Goal: Task Accomplishment & Management: Manage account settings

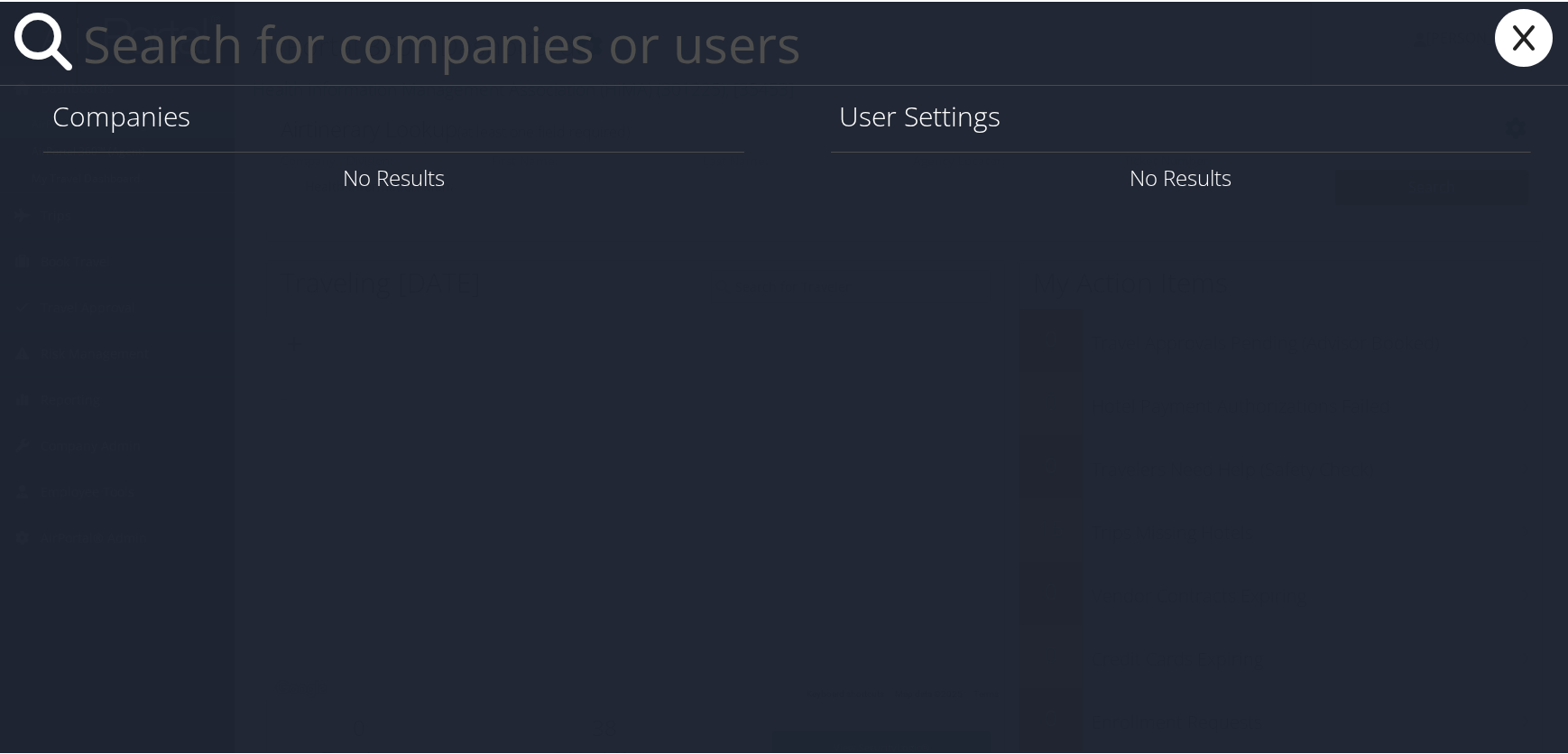
paste input "Subhangi Shah"
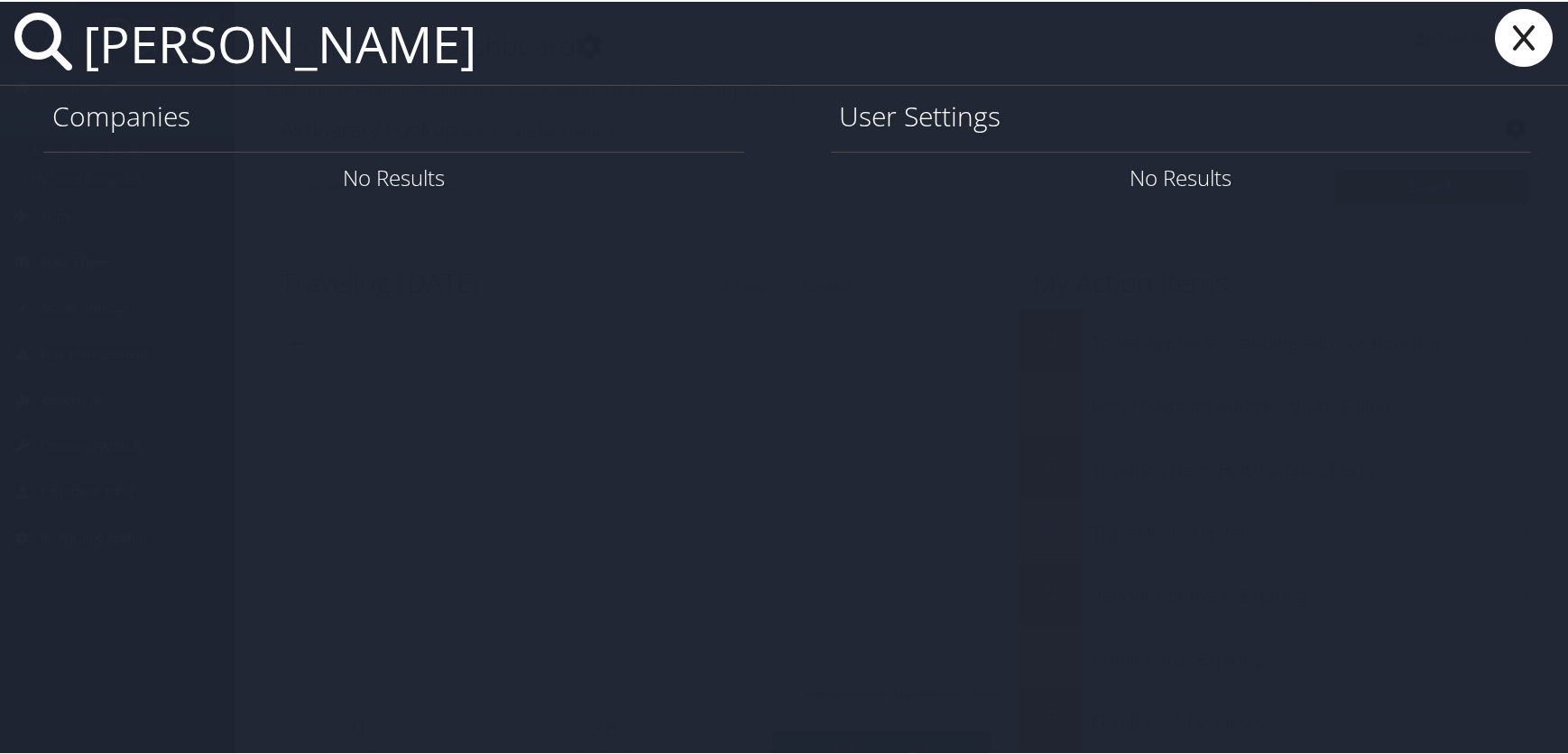
drag, startPoint x: 523, startPoint y: 67, endPoint x: 96, endPoint y: 55, distance: 427.2
click at [96, 55] on input "Subhangi Shah" at bounding box center [693, 42] width 1236 height 83
paste input "[EMAIL_ADDRESS][DOMAIN_NAME]"
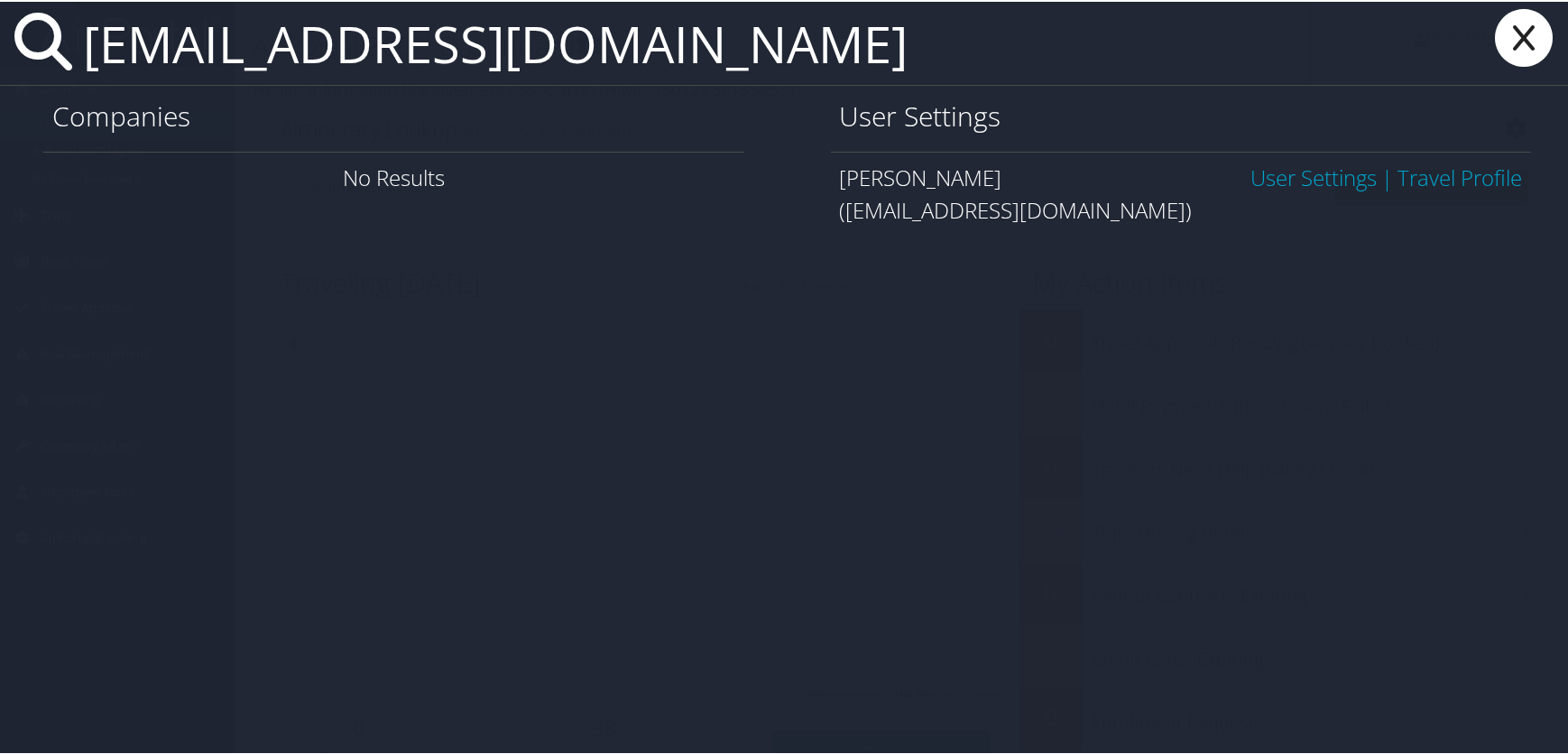
type input "shah.s2000@gmail.com"
click at [1266, 169] on link "User Settings" at bounding box center [1314, 175] width 127 height 29
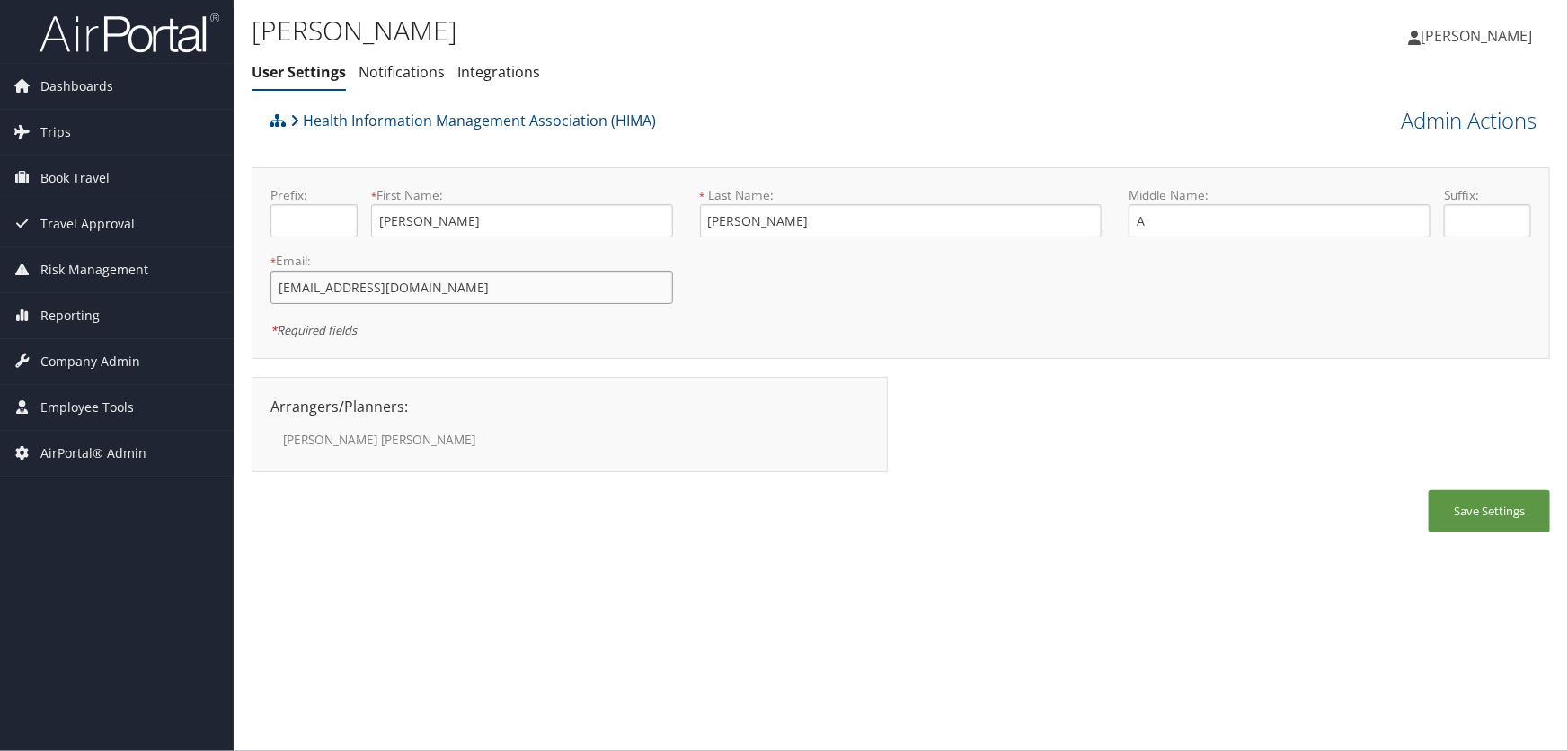
drag, startPoint x: 422, startPoint y: 290, endPoint x: 268, endPoint y: 285, distance: 154.1
click at [268, 285] on div "* Email: shah.s2000@gmail.com This field is required" at bounding box center [472, 285] width 429 height 66
drag, startPoint x: 770, startPoint y: 215, endPoint x: 702, endPoint y: 216, distance: 68.0
click at [702, 216] on input "Ghiya" at bounding box center [900, 220] width 402 height 33
click at [1042, 498] on div "Save Settings" at bounding box center [900, 520] width 1299 height 60
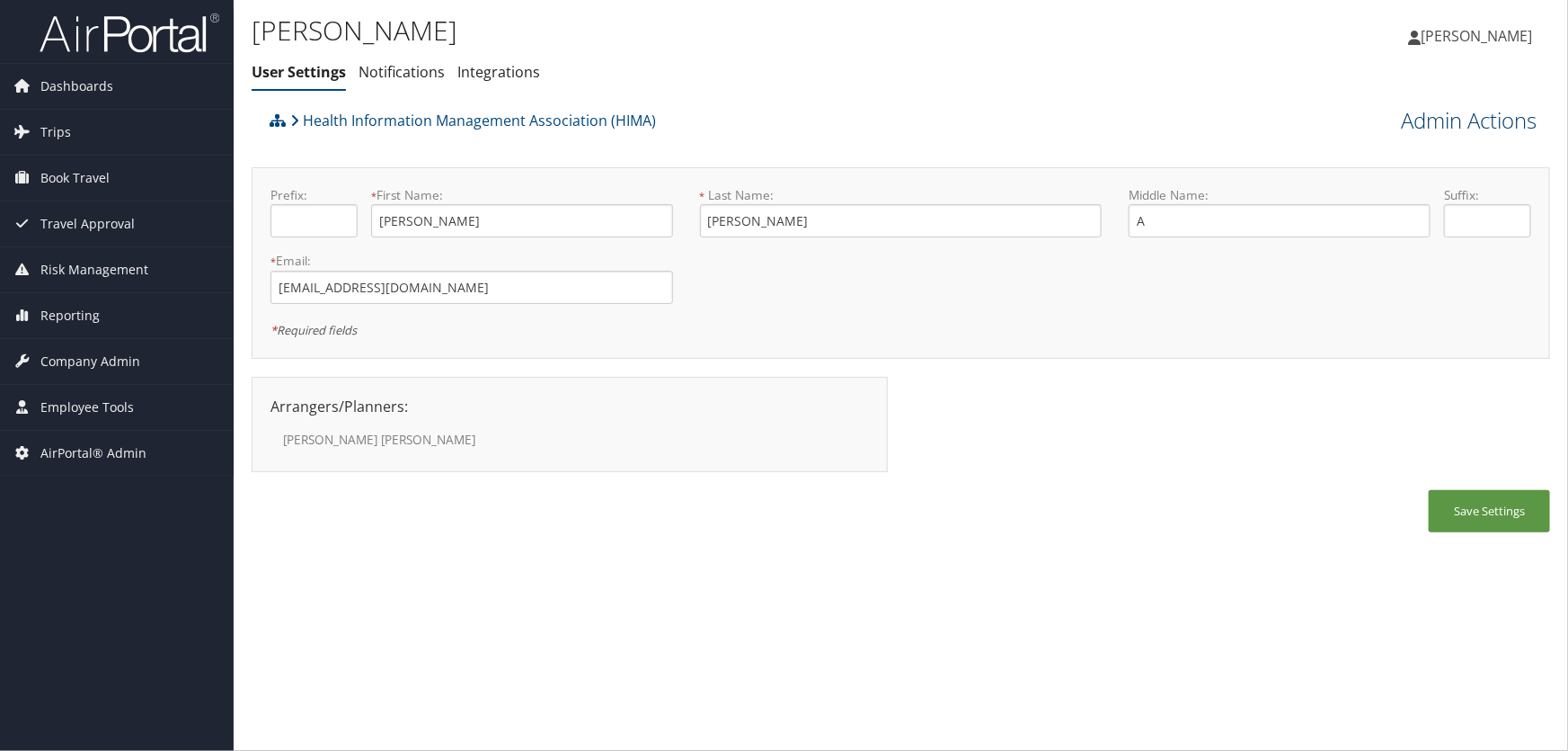
click at [1500, 114] on link "Admin Actions" at bounding box center [1468, 121] width 136 height 30
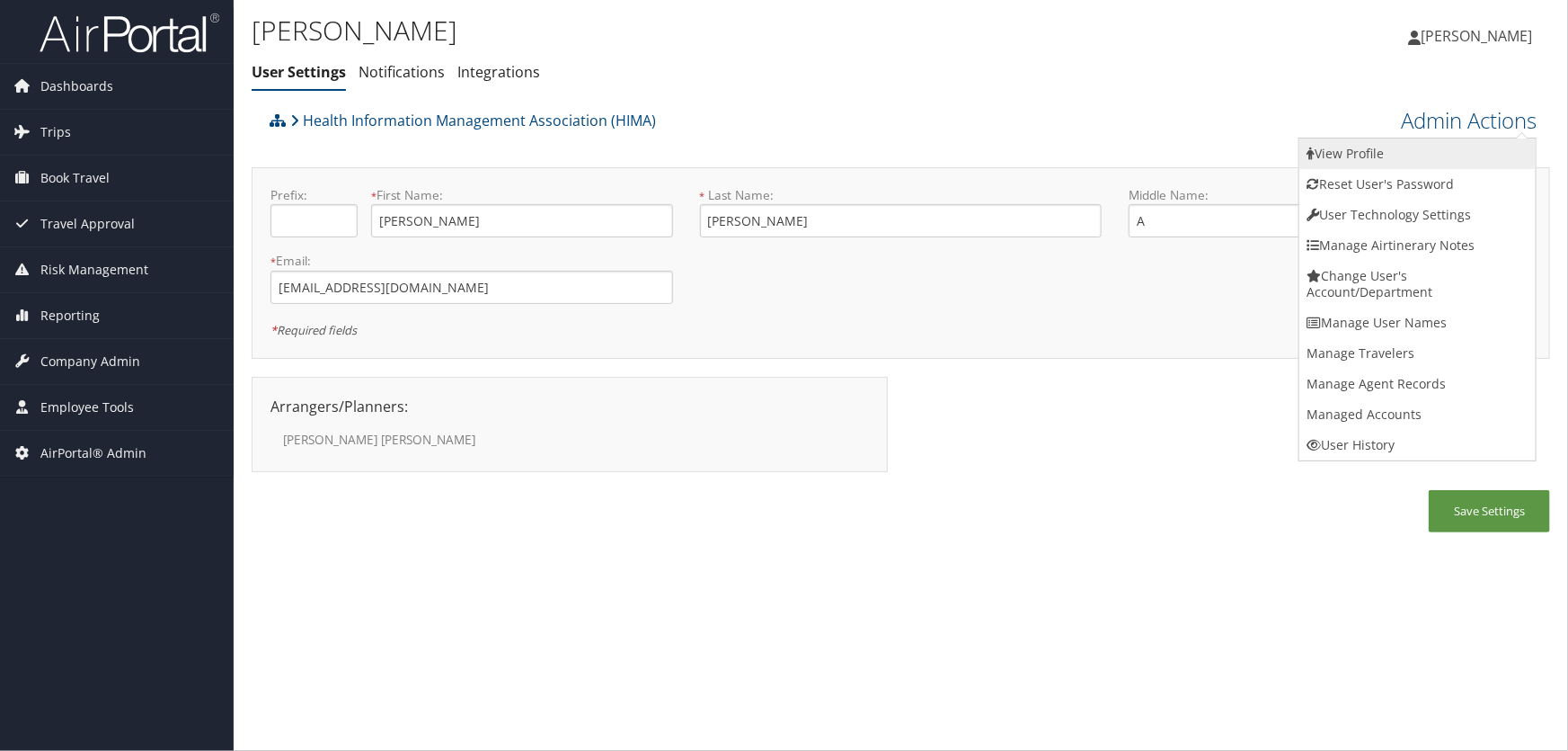
click at [1395, 155] on link "View Profile" at bounding box center [1417, 154] width 236 height 30
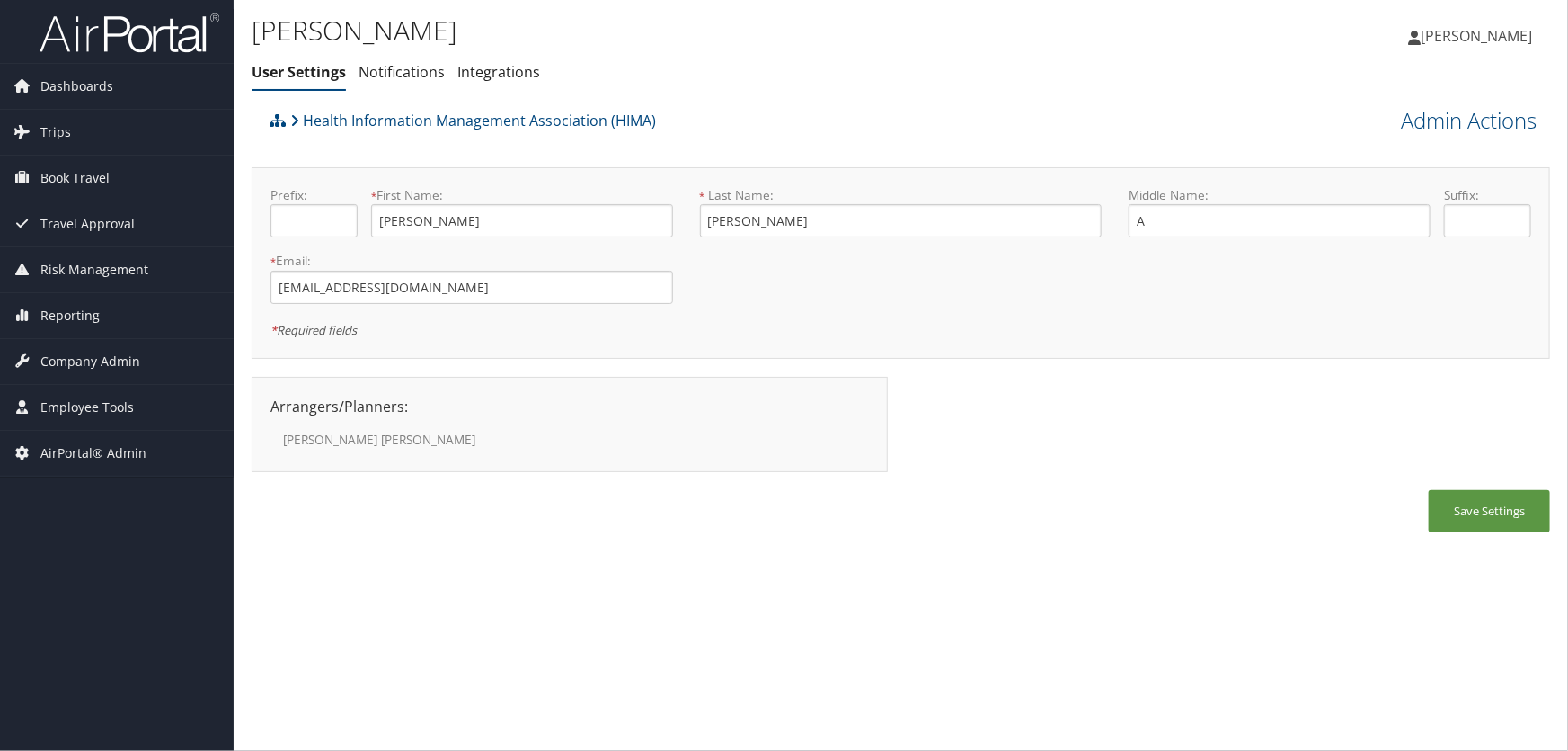
click at [818, 49] on h1 "Subhangi Ghiya" at bounding box center [684, 30] width 865 height 38
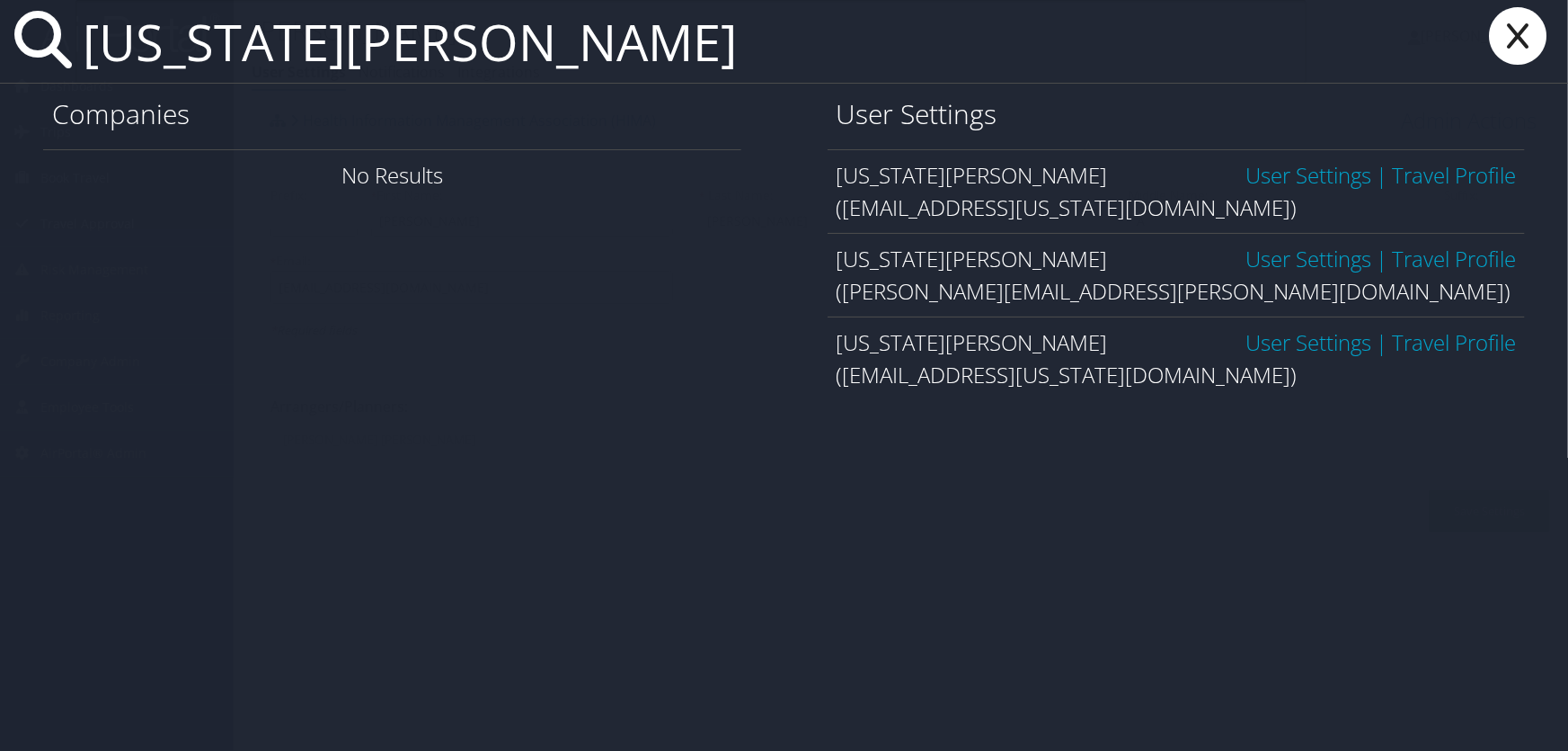
type input "virginia evans"
click at [1300, 252] on link "User Settings" at bounding box center [1308, 258] width 126 height 29
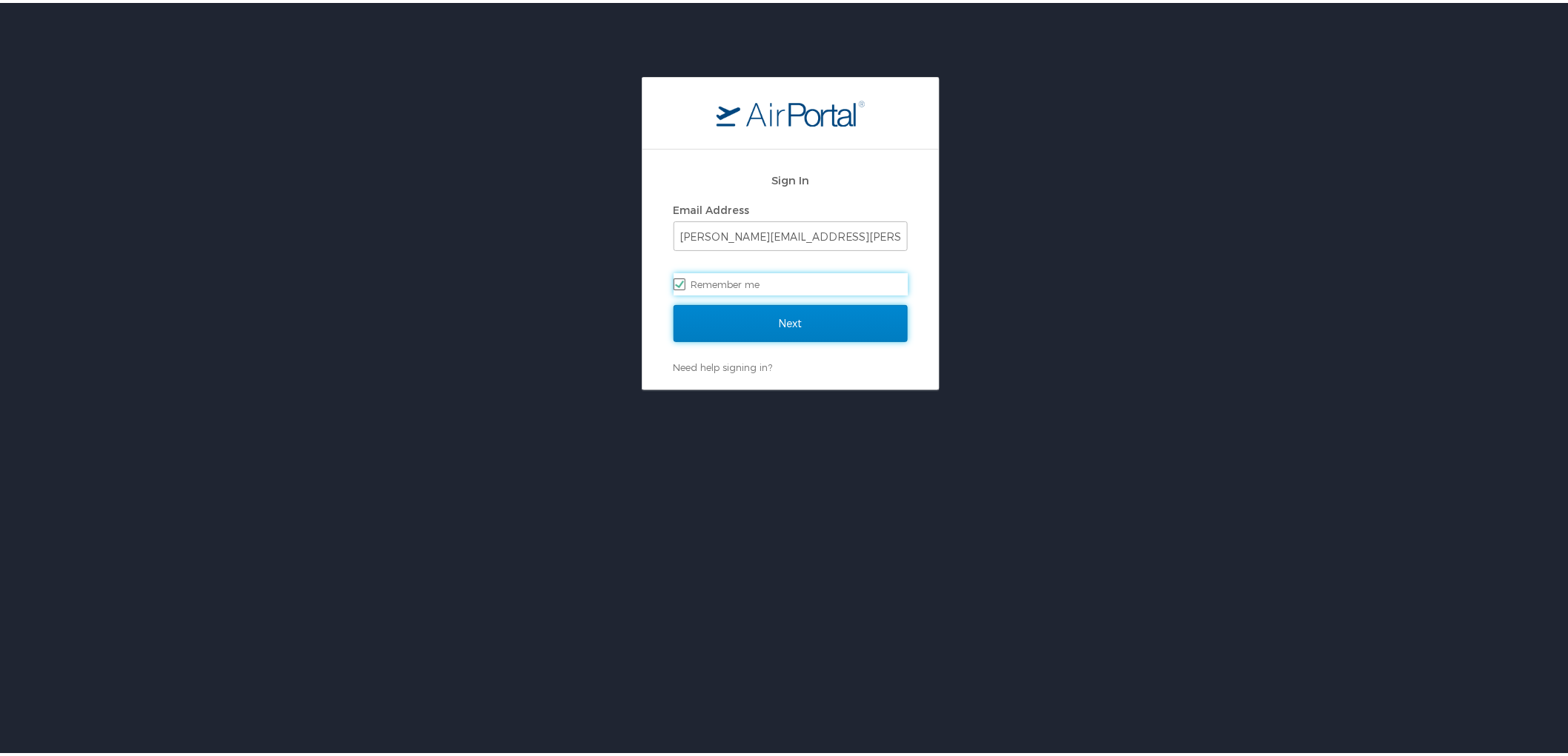
click at [858, 333] on input "Next" at bounding box center [790, 321] width 234 height 37
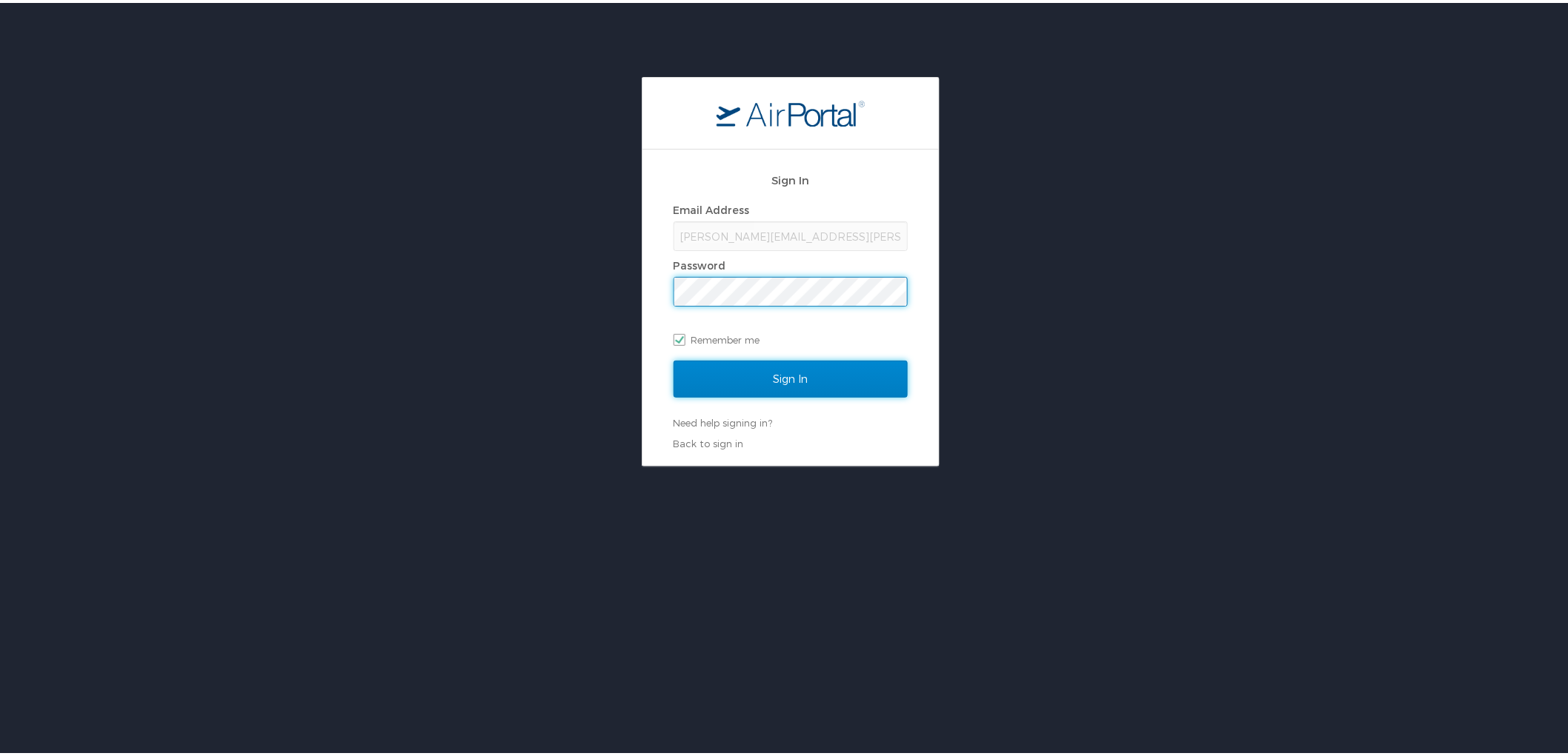
click at [846, 383] on input "Sign In" at bounding box center [790, 376] width 234 height 37
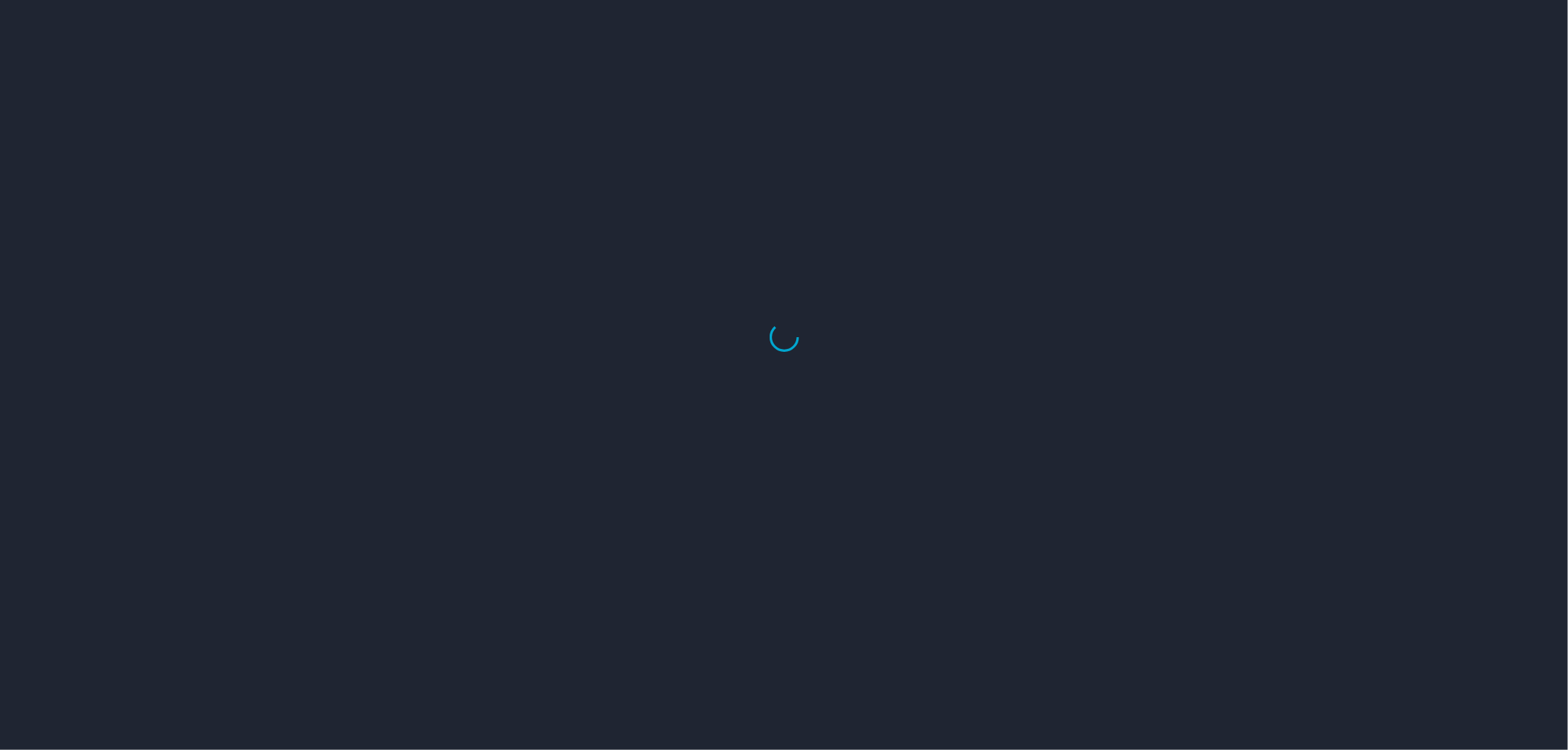
select select "US"
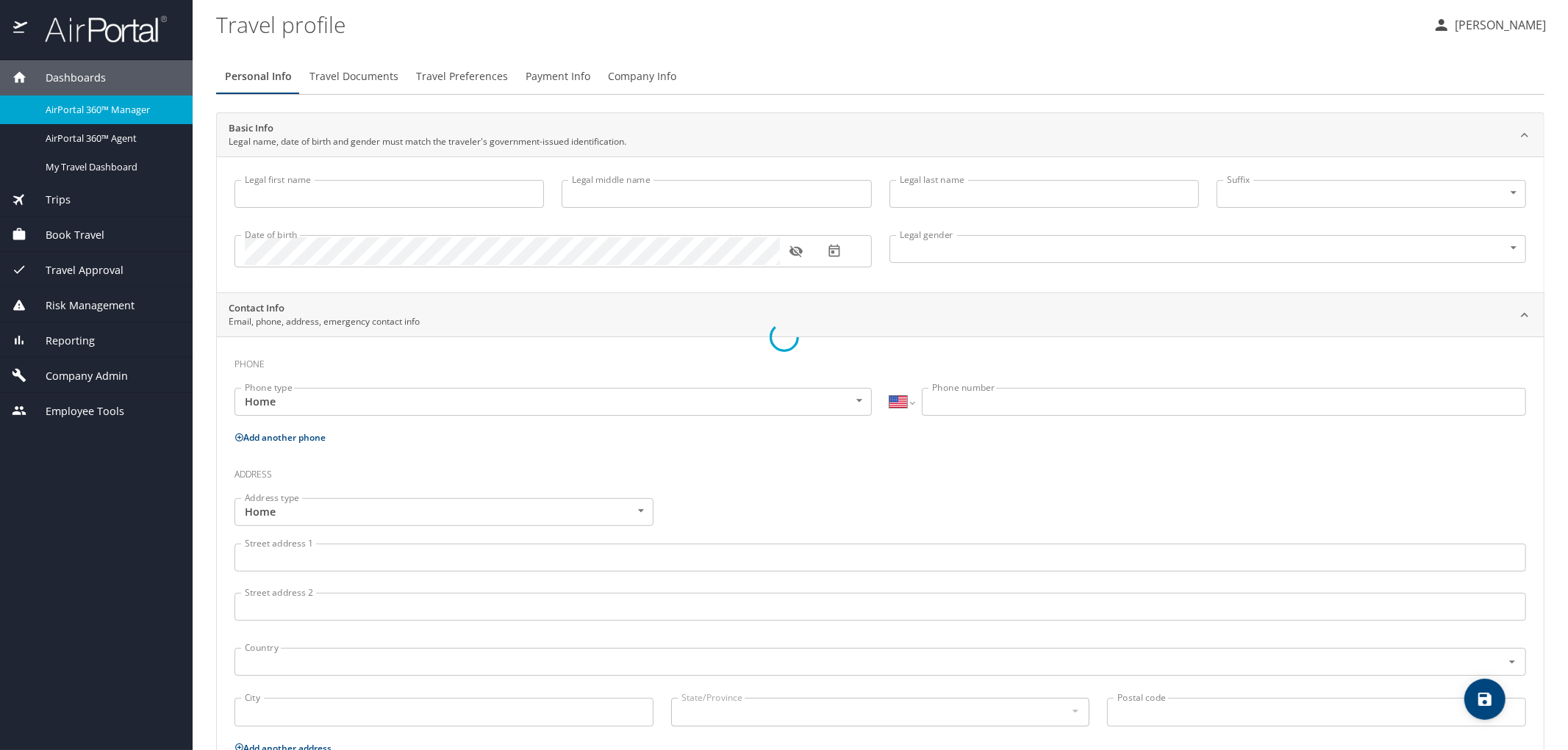
click at [60, 45] on div at bounding box center [784, 337] width 1568 height 825
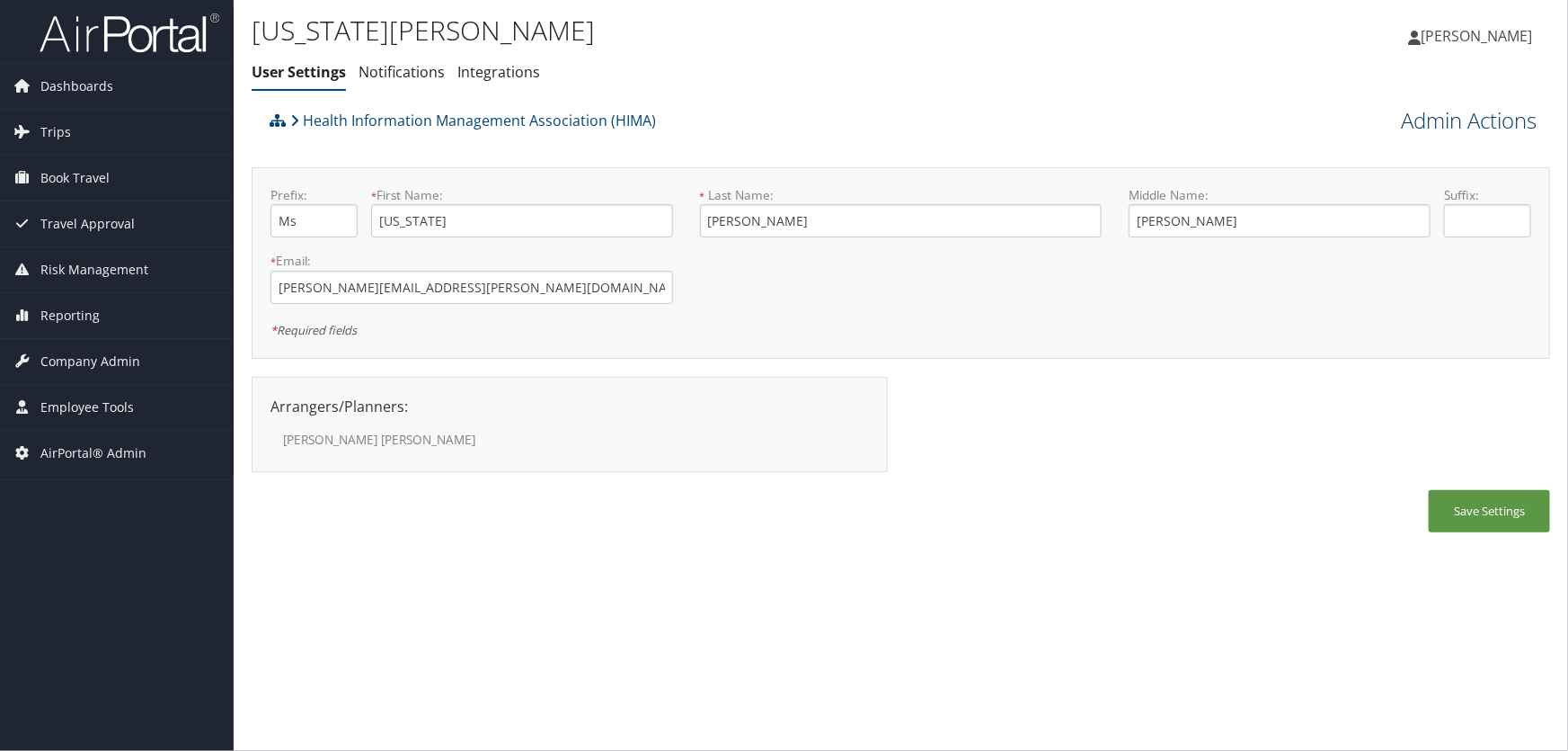
click at [1490, 122] on link "Admin Actions" at bounding box center [1468, 121] width 136 height 30
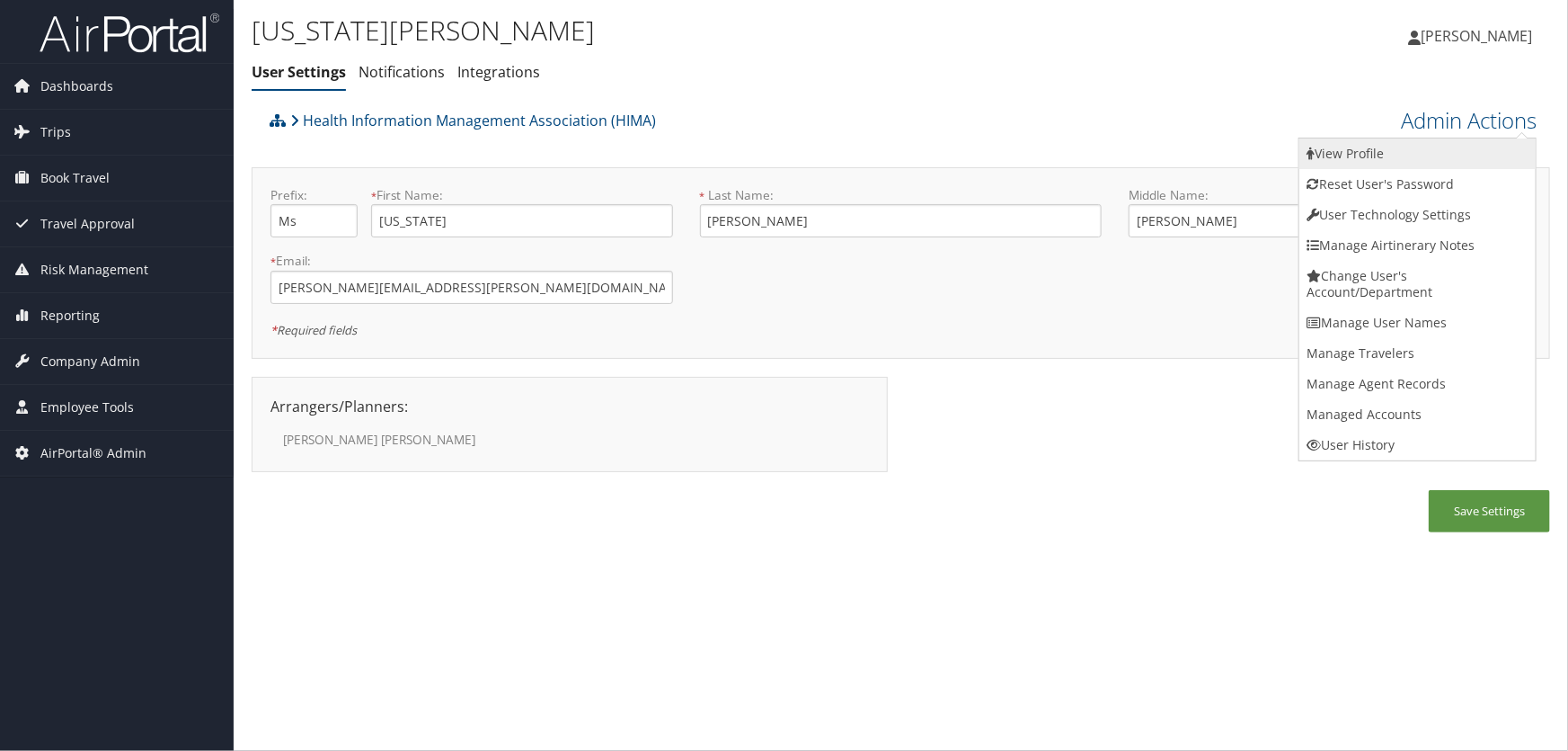
click at [1382, 152] on link "View Profile" at bounding box center [1417, 154] width 236 height 30
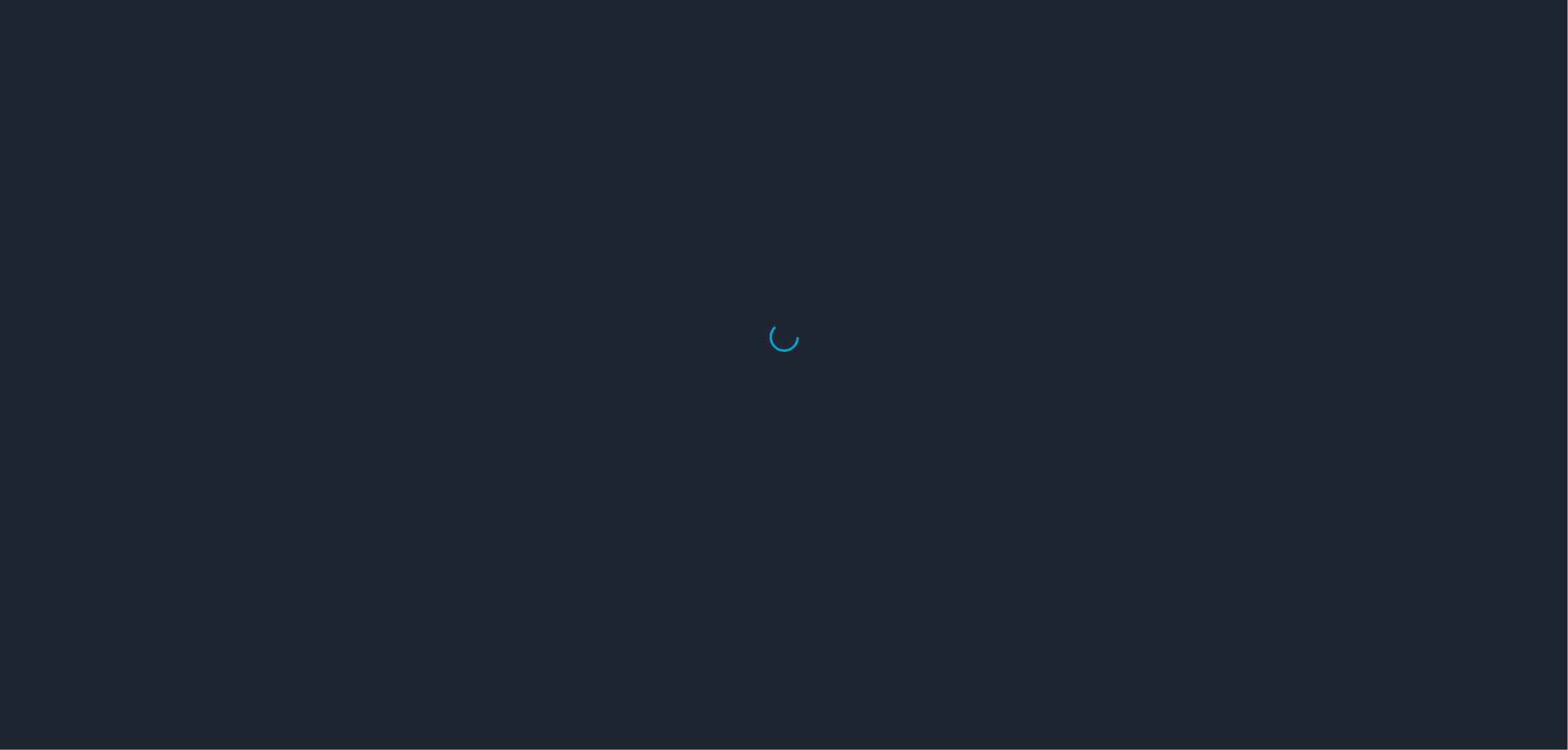
select select "US"
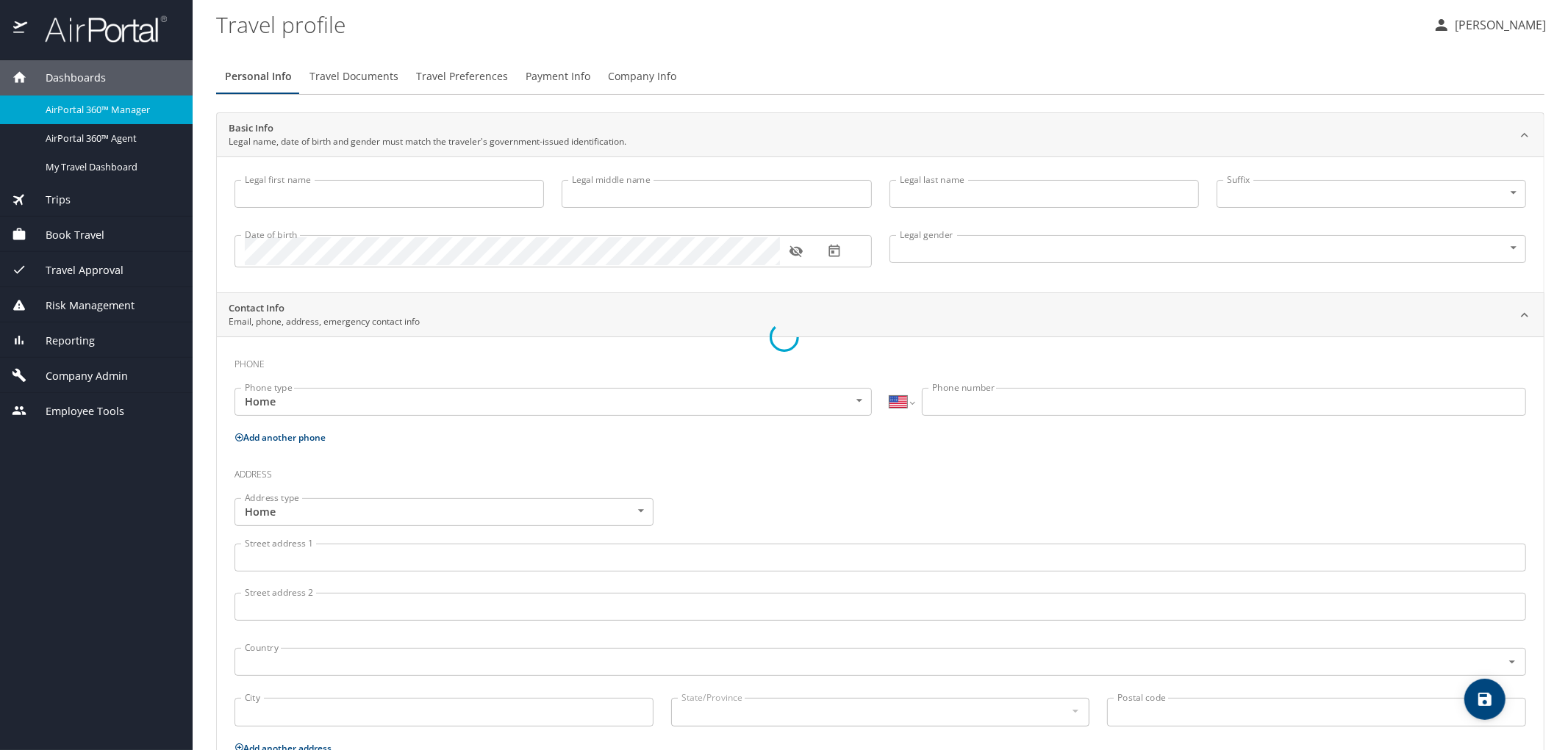
type input "[US_STATE]"
type input "[PERSON_NAME]"
type input "[DEMOGRAPHIC_DATA]"
type input "[PERSON_NAME]"
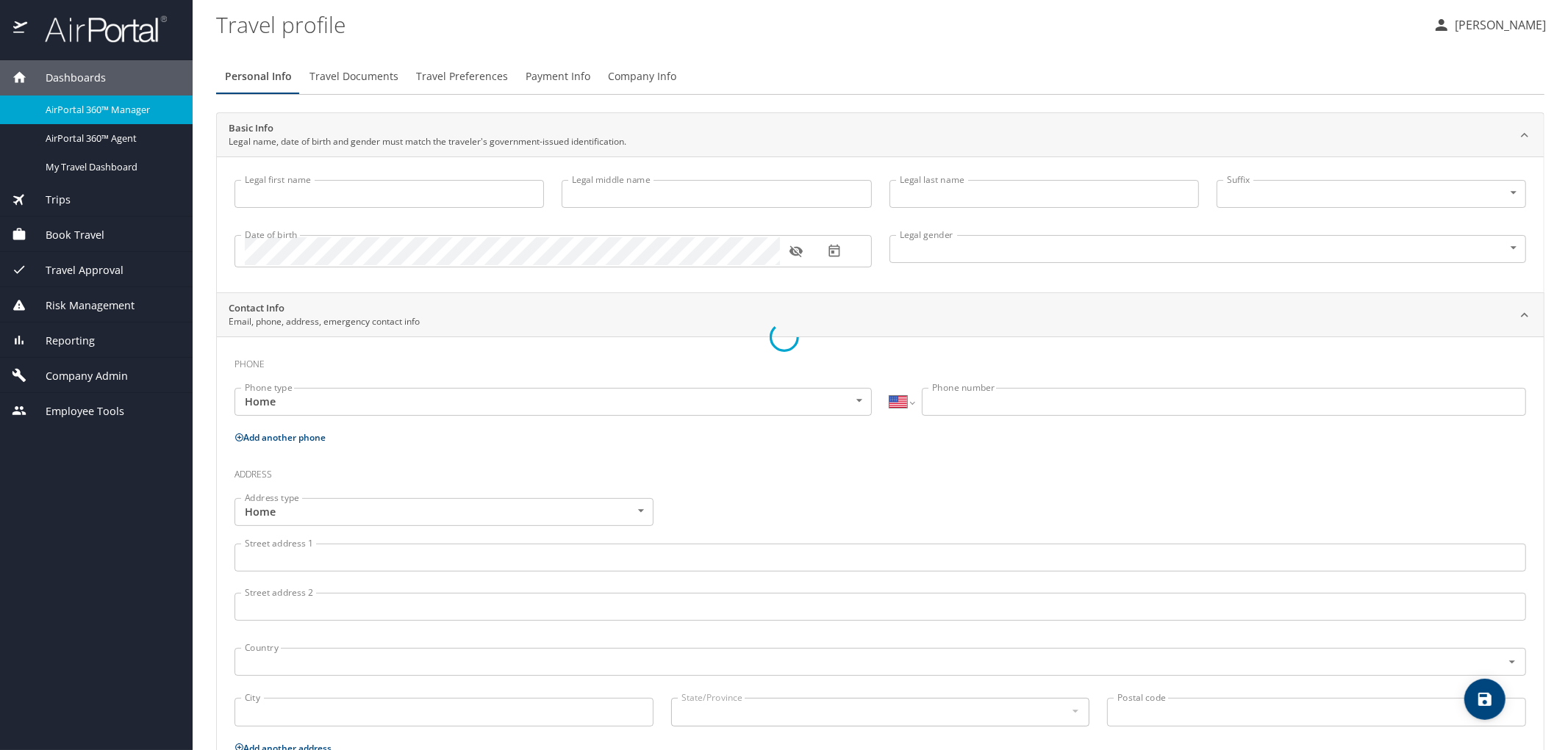
type input "[PERSON_NAME]"
type input "[PHONE_NUMBER]"
type input "[EMAIL_ADDRESS][DOMAIN_NAME]"
select select "US"
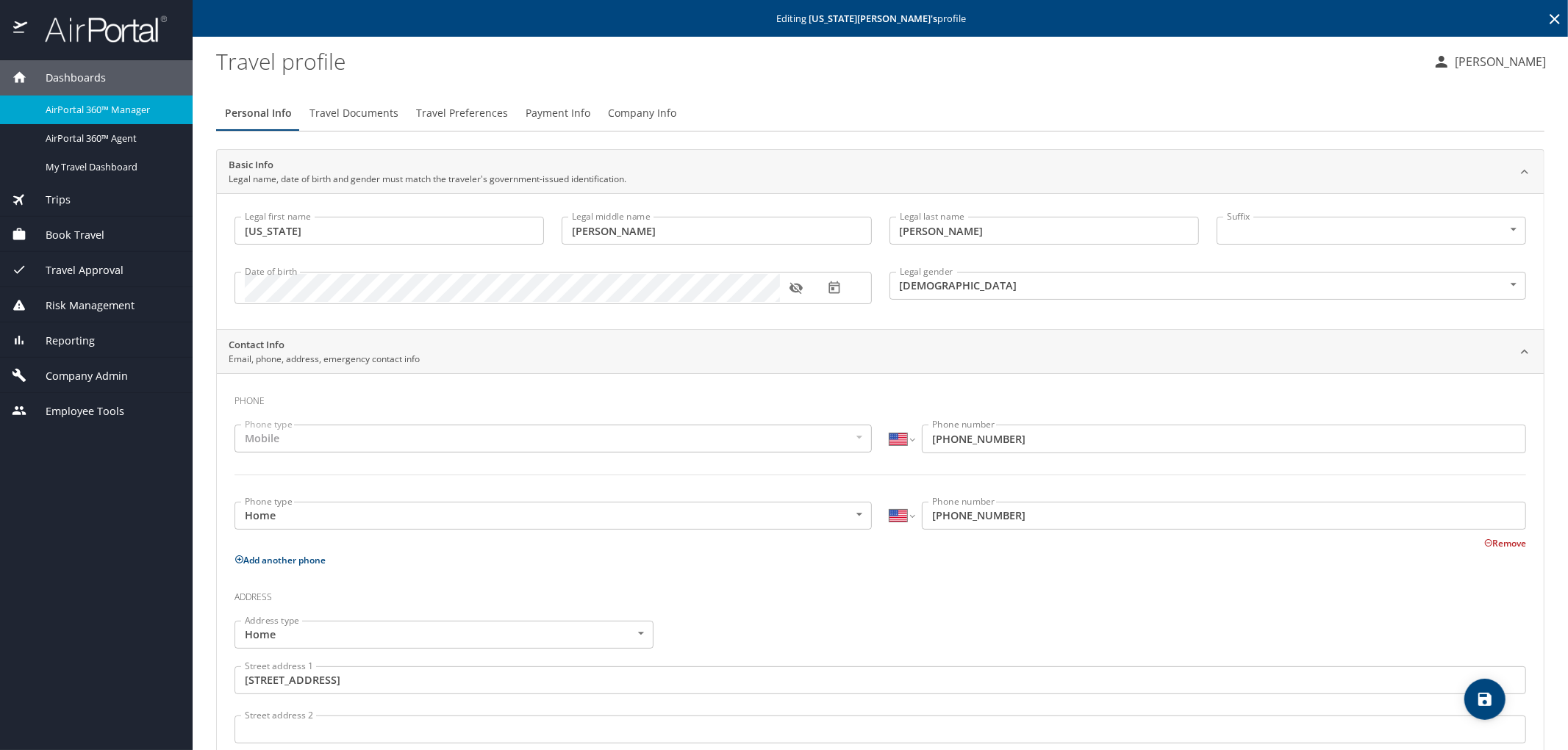
click at [1482, 701] on icon "save" at bounding box center [1485, 699] width 13 height 13
select select "US"
click at [1476, 698] on icon "save" at bounding box center [1485, 699] width 18 height 18
select select "US"
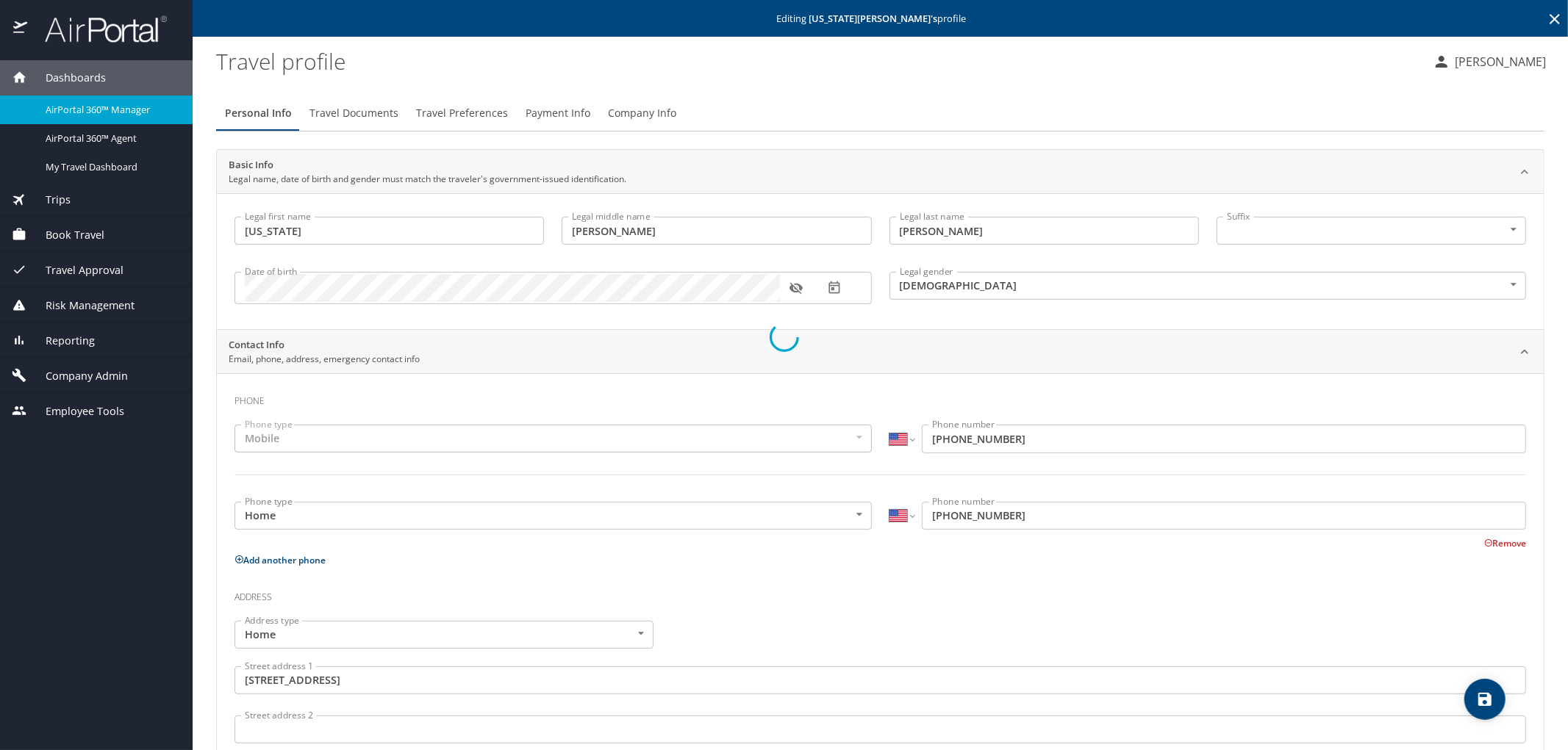
select select "US"
